Goal: Information Seeking & Learning: Learn about a topic

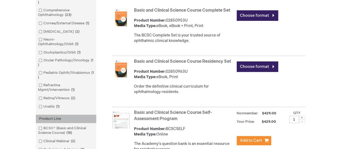
scroll to position [108, 0]
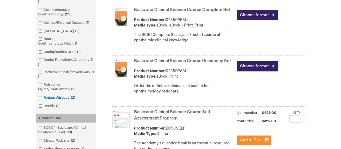
click at [43, 99] on span at bounding box center [43, 97] width 0 height 4
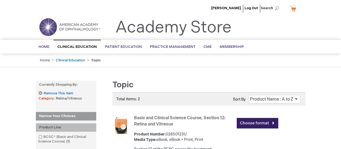
click at [45, 60] on link "Home" at bounding box center [45, 60] width 10 height 4
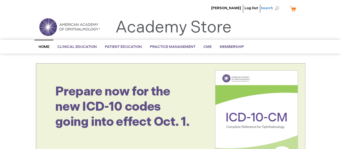
click at [268, 7] on span "Search" at bounding box center [271, 8] width 20 height 11
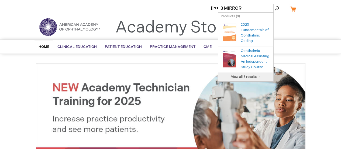
type input "3 MIRROR"
click at [275, 4] on button "Search" at bounding box center [277, 8] width 4 height 9
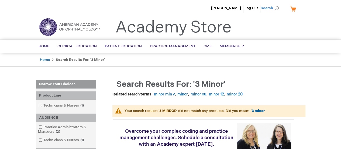
click at [274, 10] on span "Search" at bounding box center [271, 8] width 20 height 11
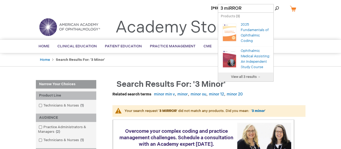
type input "3 miRROR"
click at [275, 4] on button "Search" at bounding box center [277, 8] width 4 height 9
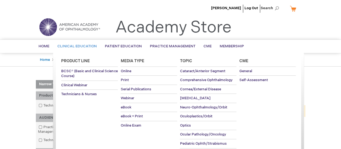
click at [81, 43] on link "Clinical Education" at bounding box center [76, 46] width 47 height 13
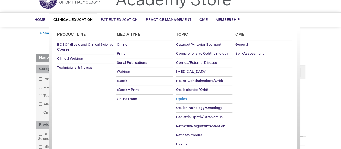
scroll to position [54, 0]
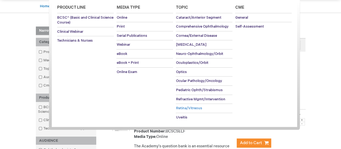
click at [187, 106] on span "Retina/Vitreous" at bounding box center [189, 108] width 26 height 4
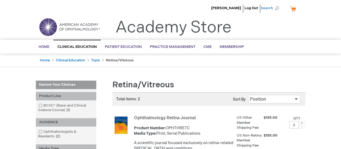
click at [273, 8] on span "Search" at bounding box center [271, 8] width 20 height 11
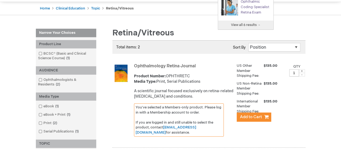
scroll to position [54, 0]
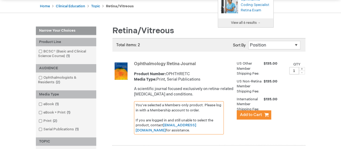
type input "SKILLS"
click at [247, 22] on span "View all 6 results →" at bounding box center [246, 23] width 30 height 4
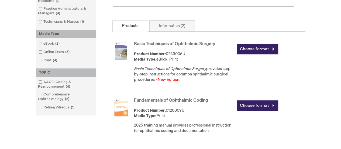
scroll to position [81, 0]
